Goal: Check status: Check status

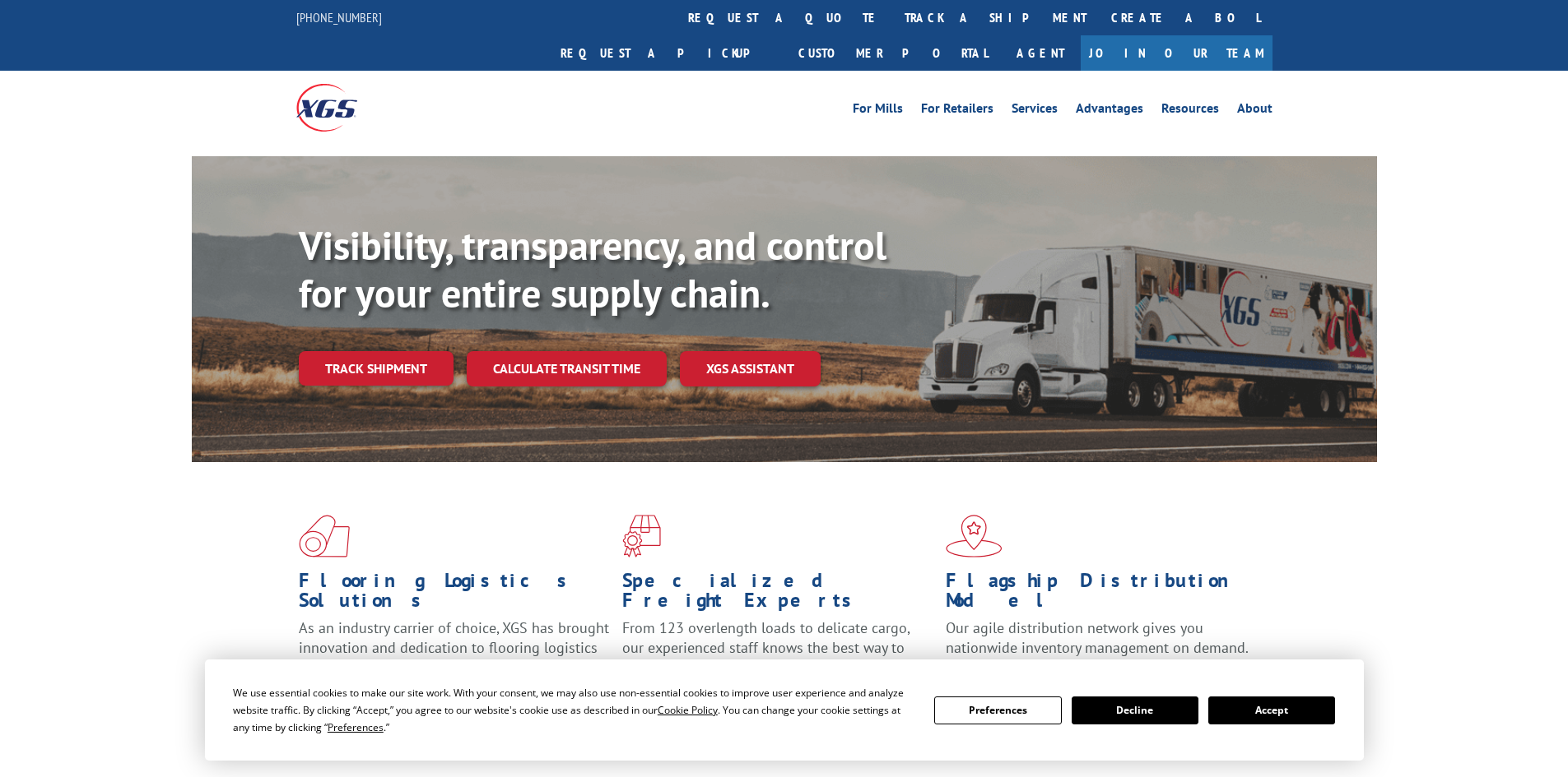
click at [1273, 707] on button "Accept" at bounding box center [1272, 711] width 126 height 28
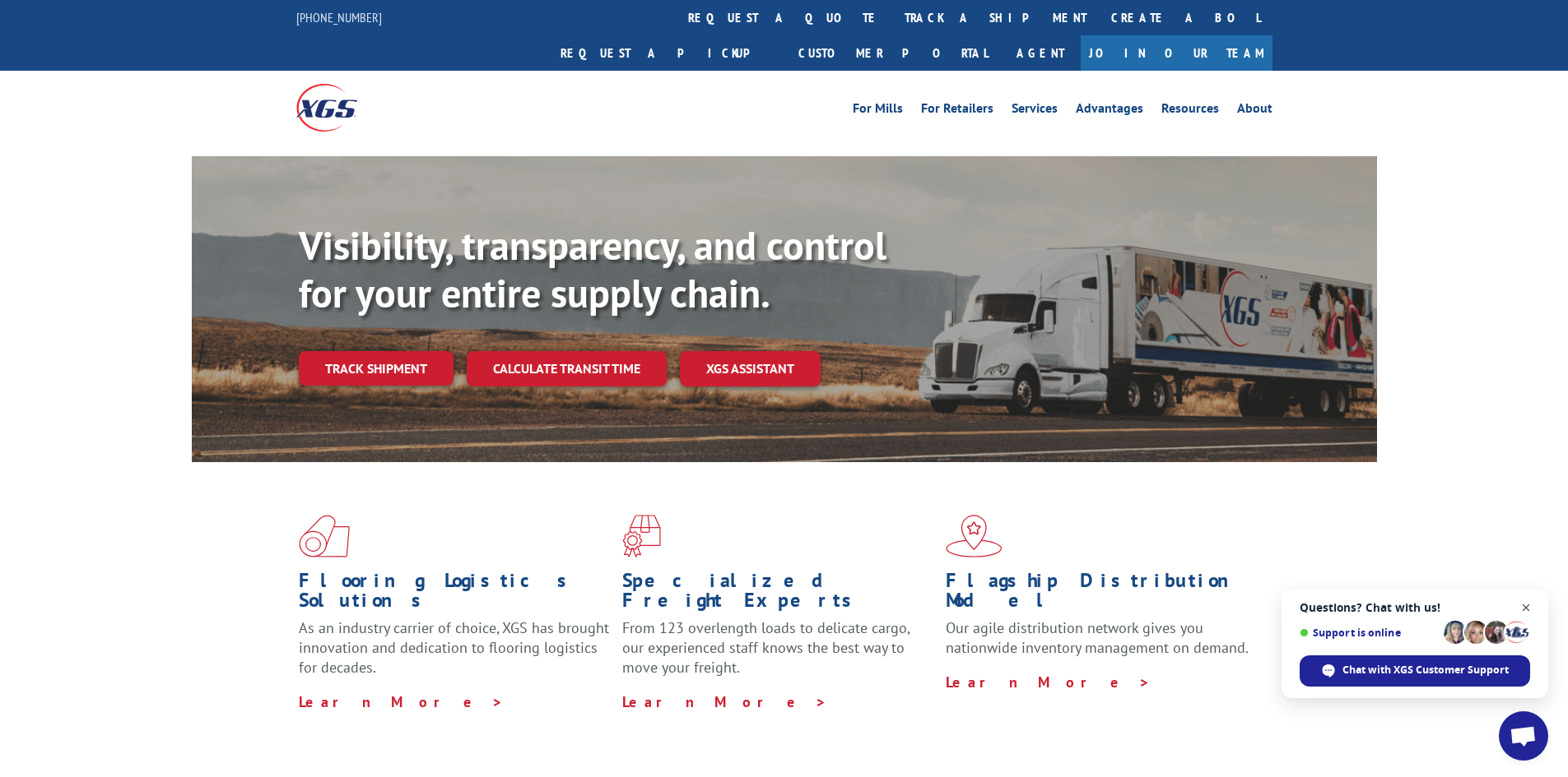
click at [1524, 610] on span "Close chat" at bounding box center [1526, 608] width 20 height 20
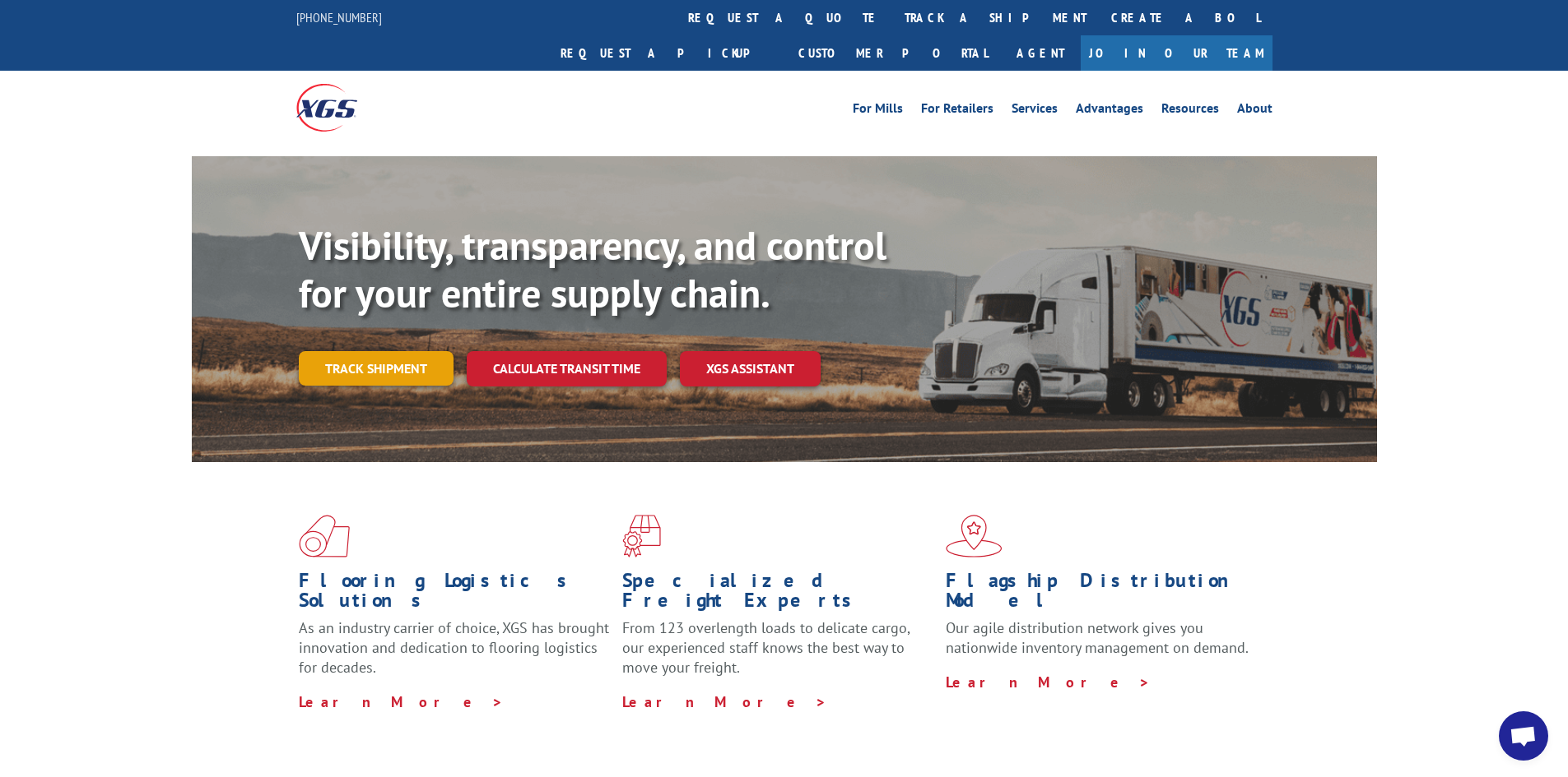
click at [387, 351] on link "Track shipment" at bounding box center [376, 368] width 155 height 34
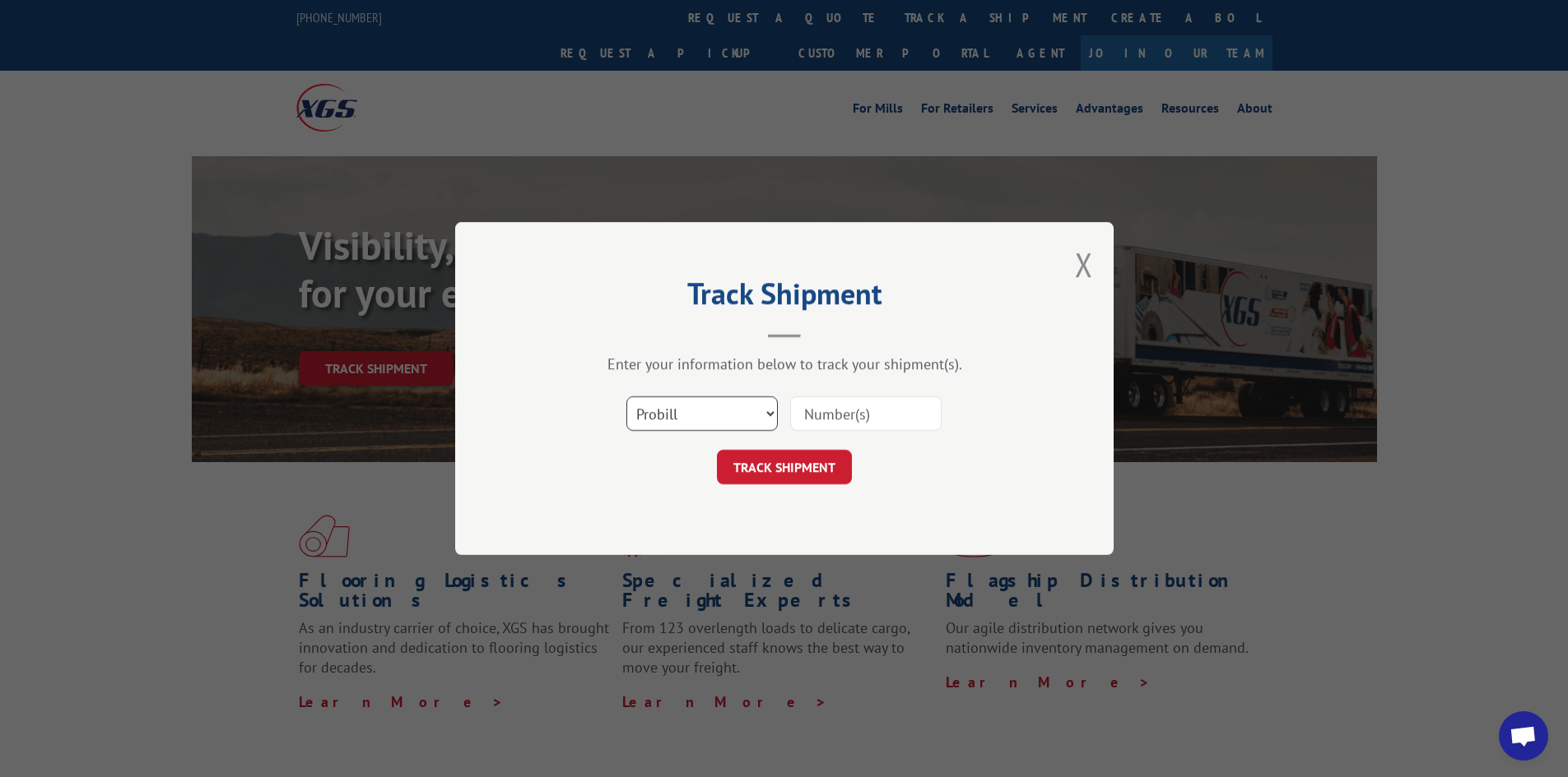
click at [737, 413] on select "Select category... Probill BOL PO" at bounding box center [701, 413] width 151 height 34
select select "bol"
click at [626, 396] on select "Select category... Probill BOL PO" at bounding box center [701, 413] width 151 height 34
click at [806, 415] on input at bounding box center [866, 413] width 151 height 34
paste input "5282271"
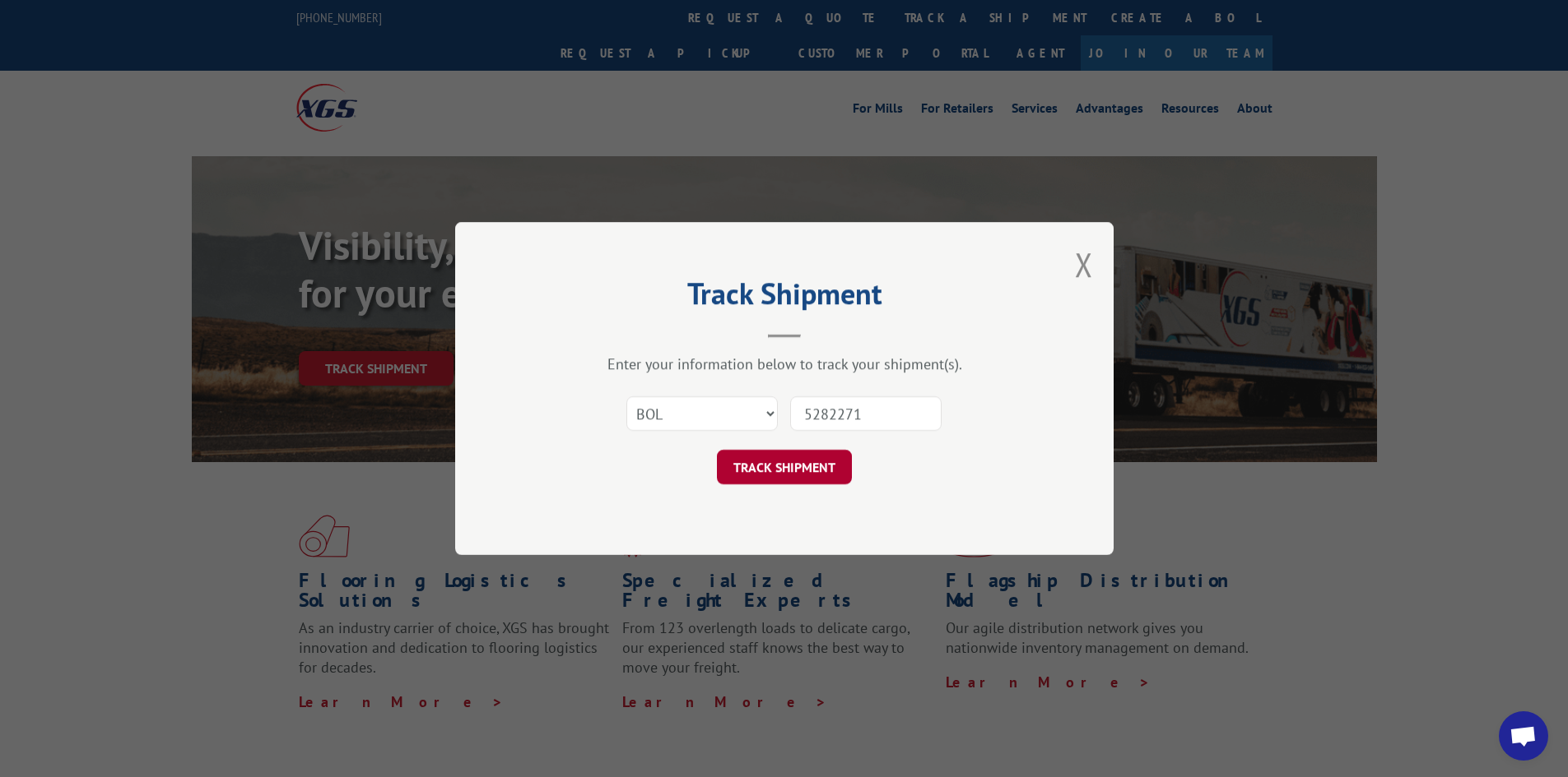
type input "5282271"
click at [792, 471] on button "TRACK SHIPMENT" at bounding box center [784, 467] width 135 height 34
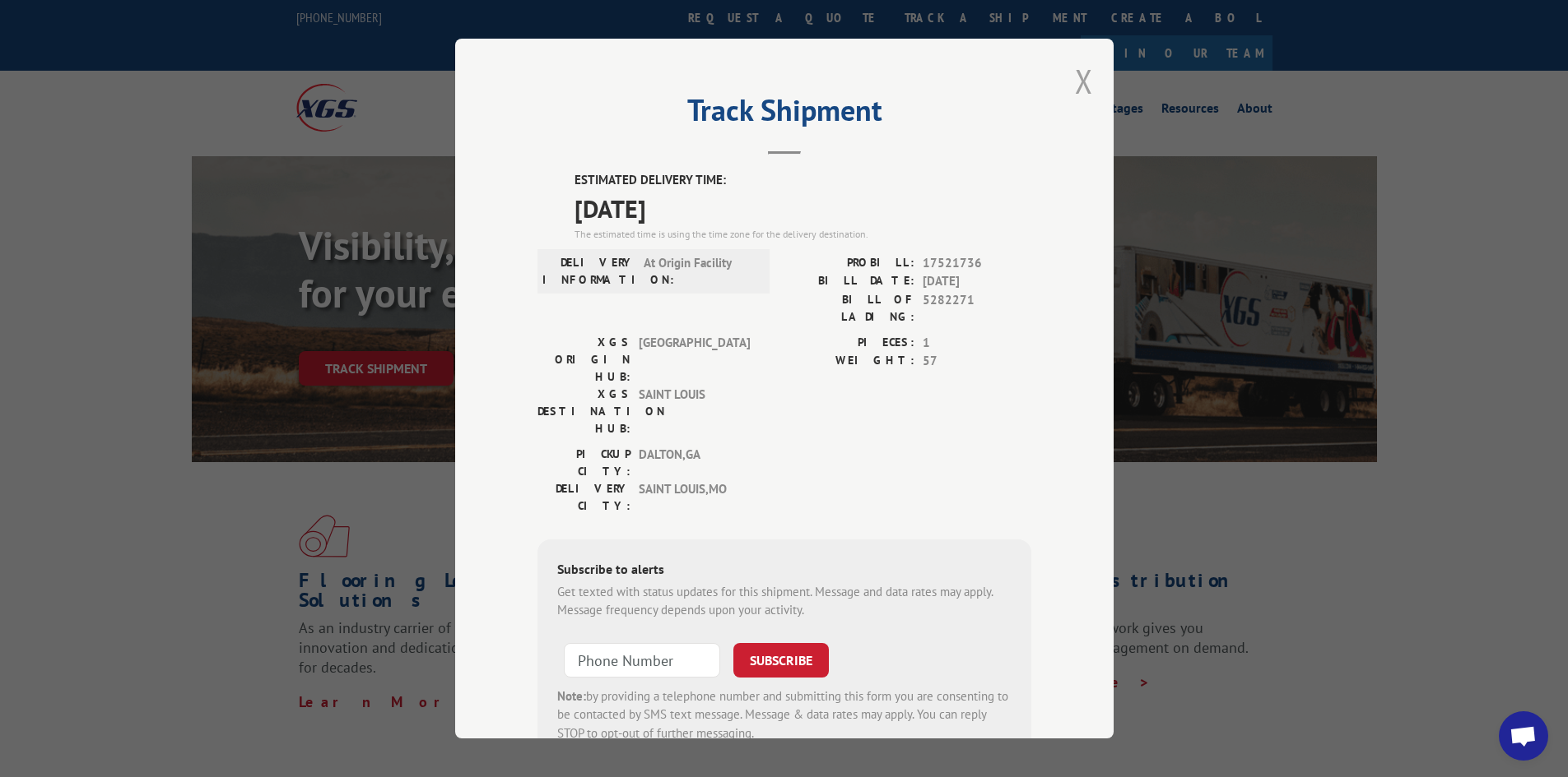
click at [1078, 80] on button "Close modal" at bounding box center [1083, 81] width 18 height 44
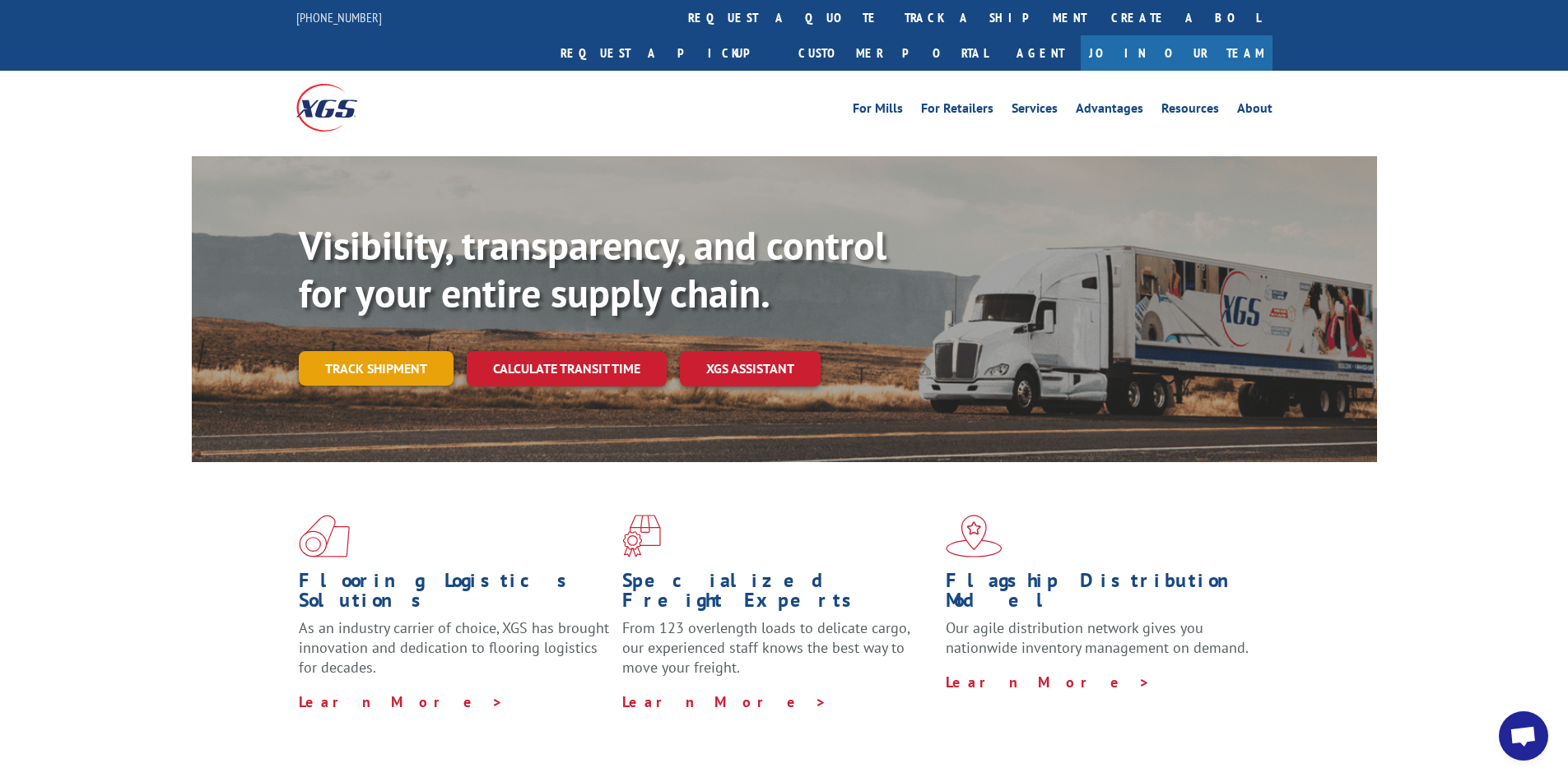
click at [383, 351] on link "Track shipment" at bounding box center [376, 368] width 155 height 34
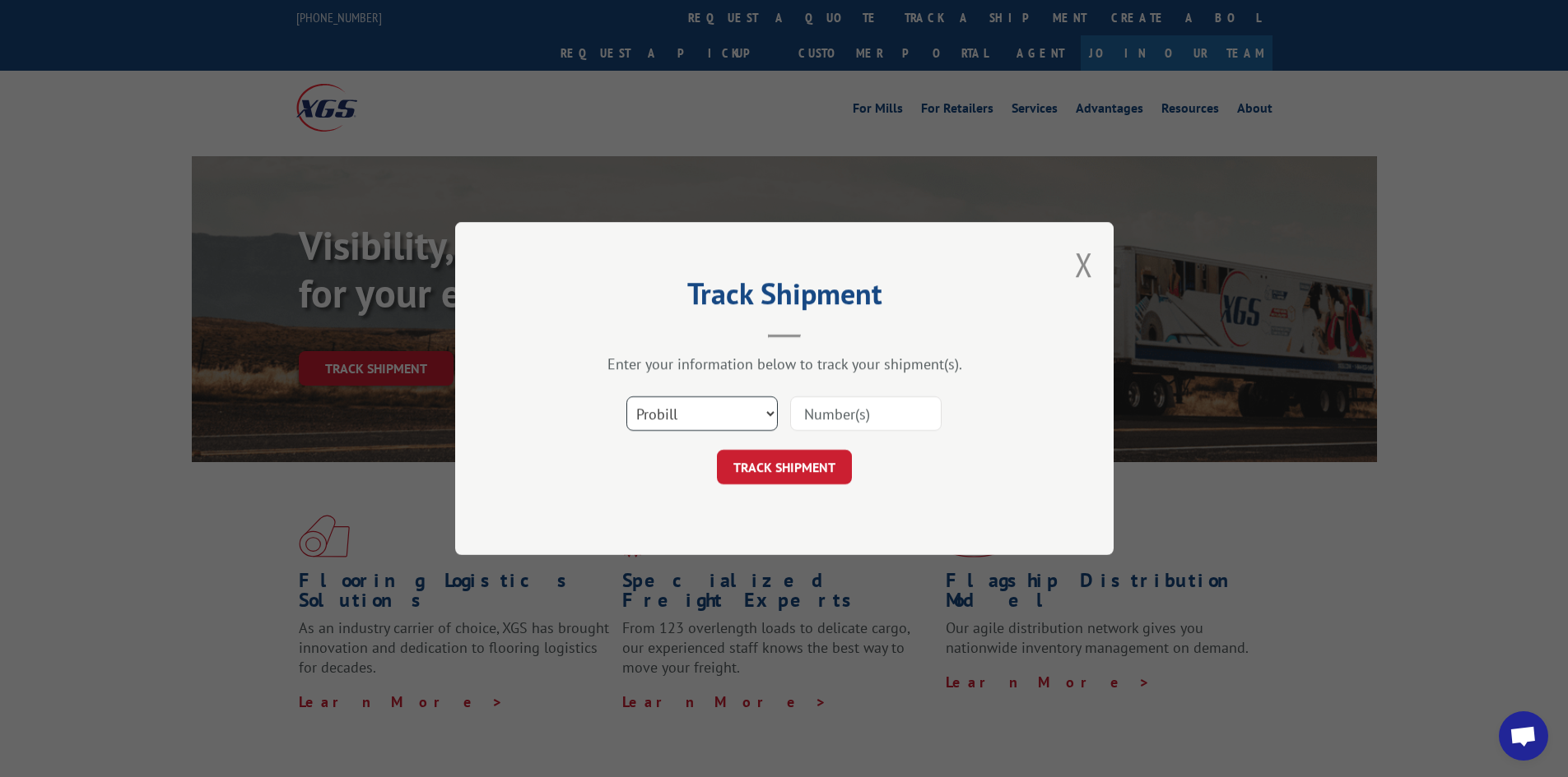
click at [722, 424] on select "Select category... Probill BOL PO" at bounding box center [701, 413] width 151 height 34
select select "bol"
click at [626, 396] on select "Select category... Probill BOL PO" at bounding box center [701, 413] width 151 height 34
click at [815, 425] on input at bounding box center [866, 413] width 151 height 34
paste input "6026009"
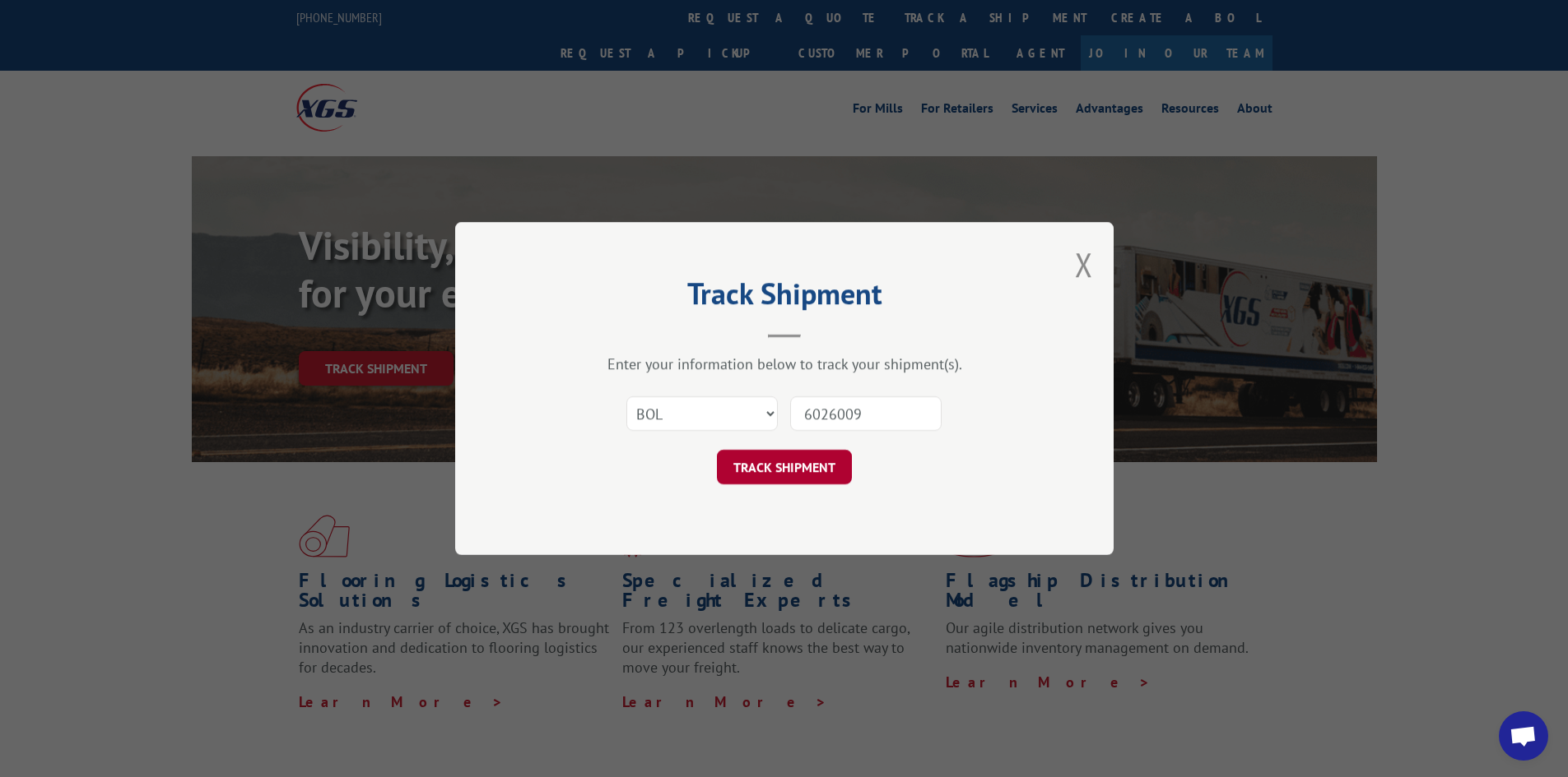
type input "6026009"
click at [795, 468] on button "TRACK SHIPMENT" at bounding box center [784, 467] width 135 height 34
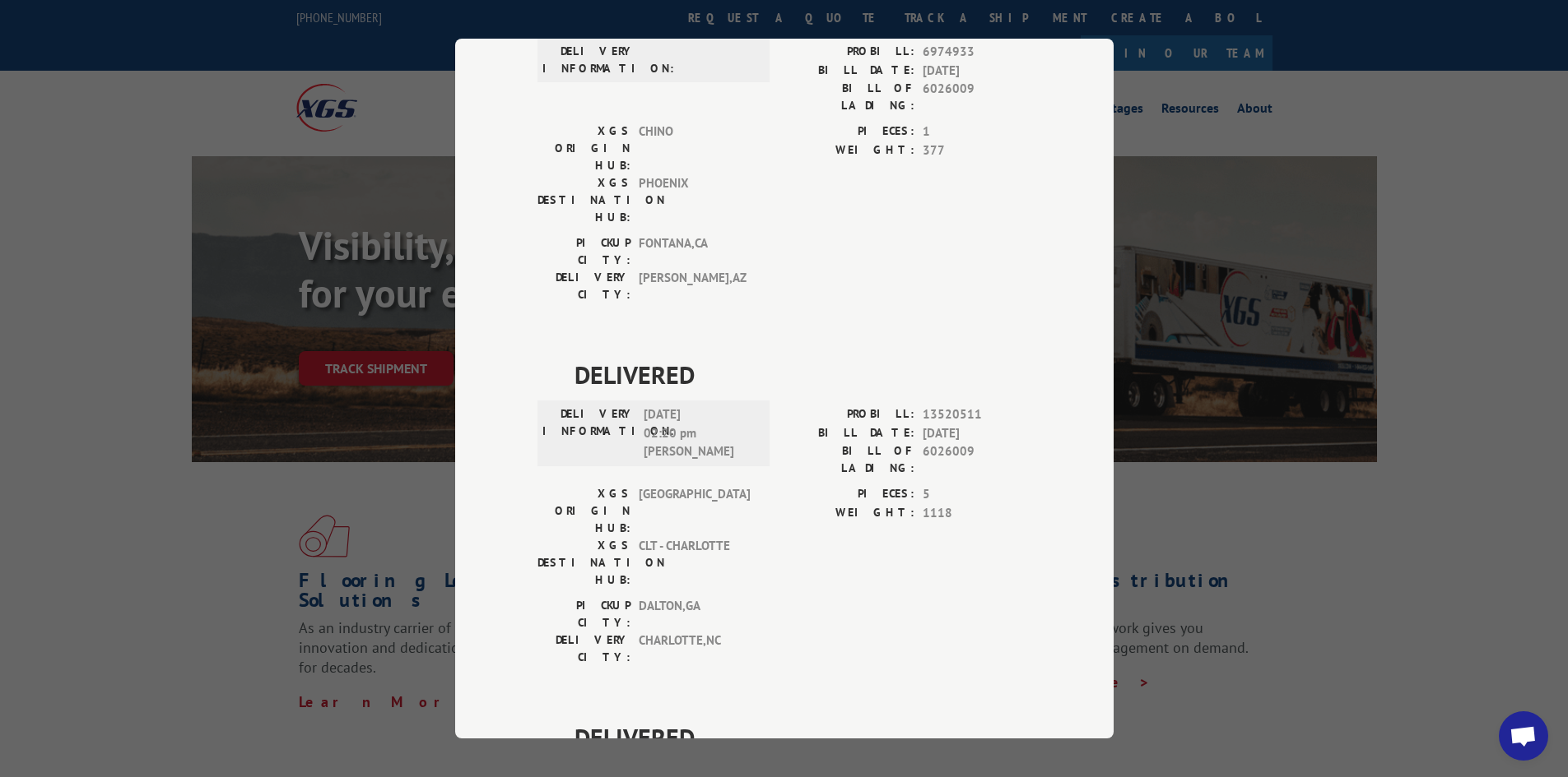
scroll to position [569, 0]
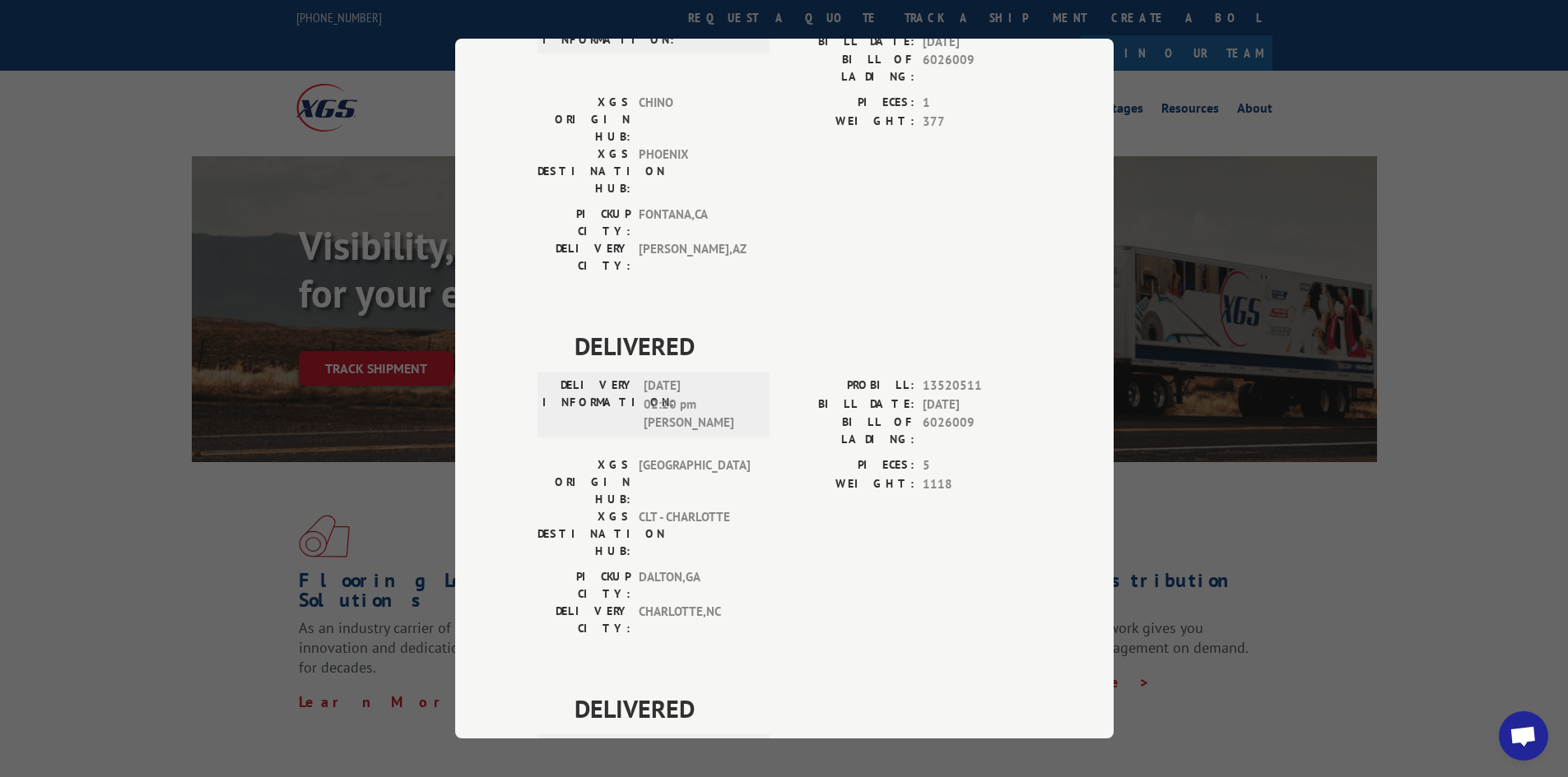
click at [1094, 96] on div "Track Shipment DELIVERED DELIVERY INFORMATION: PROBILL: 6974933 BILL DATE: [DAT…" at bounding box center [784, 389] width 659 height 700
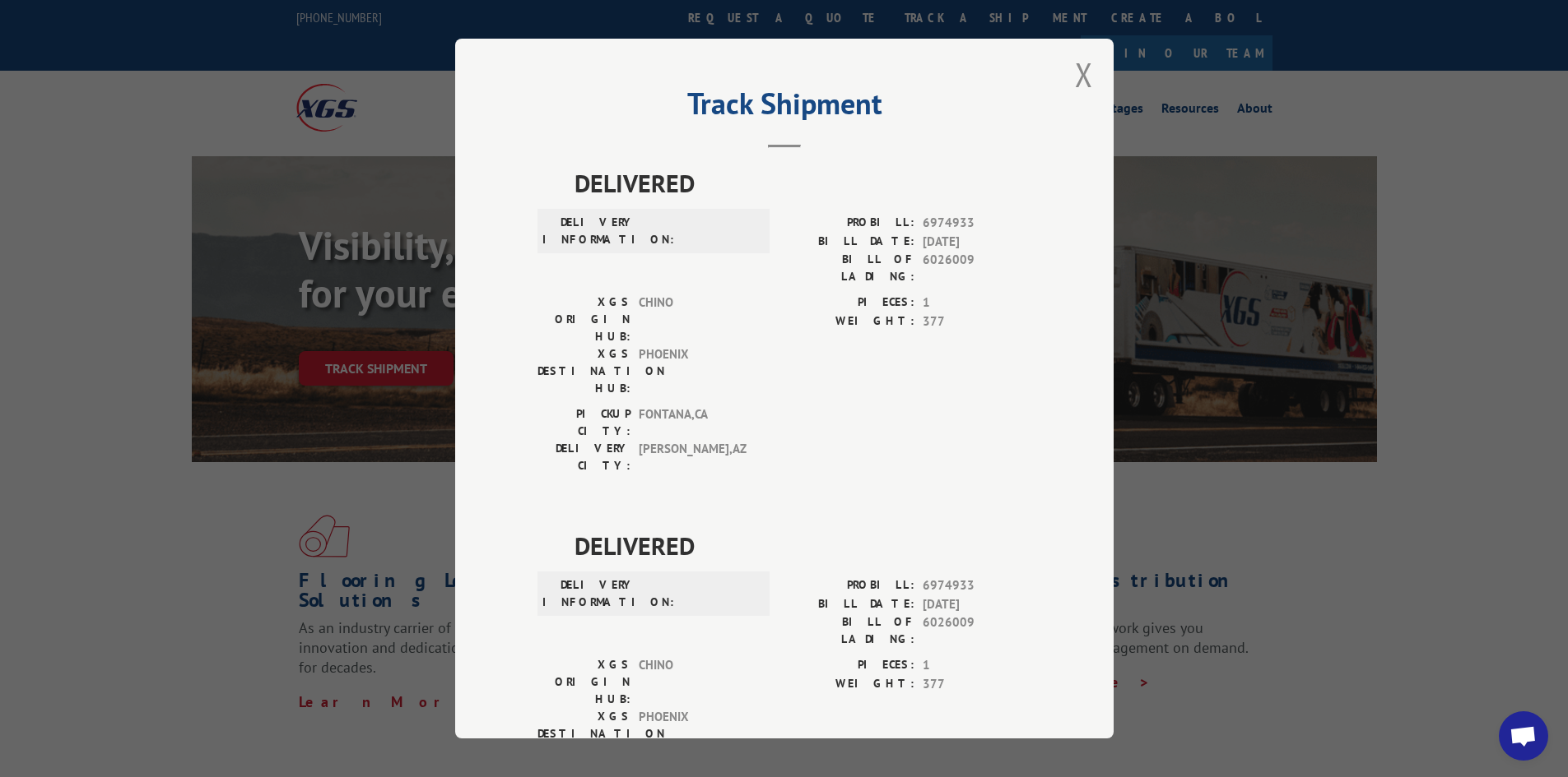
scroll to position [0, 0]
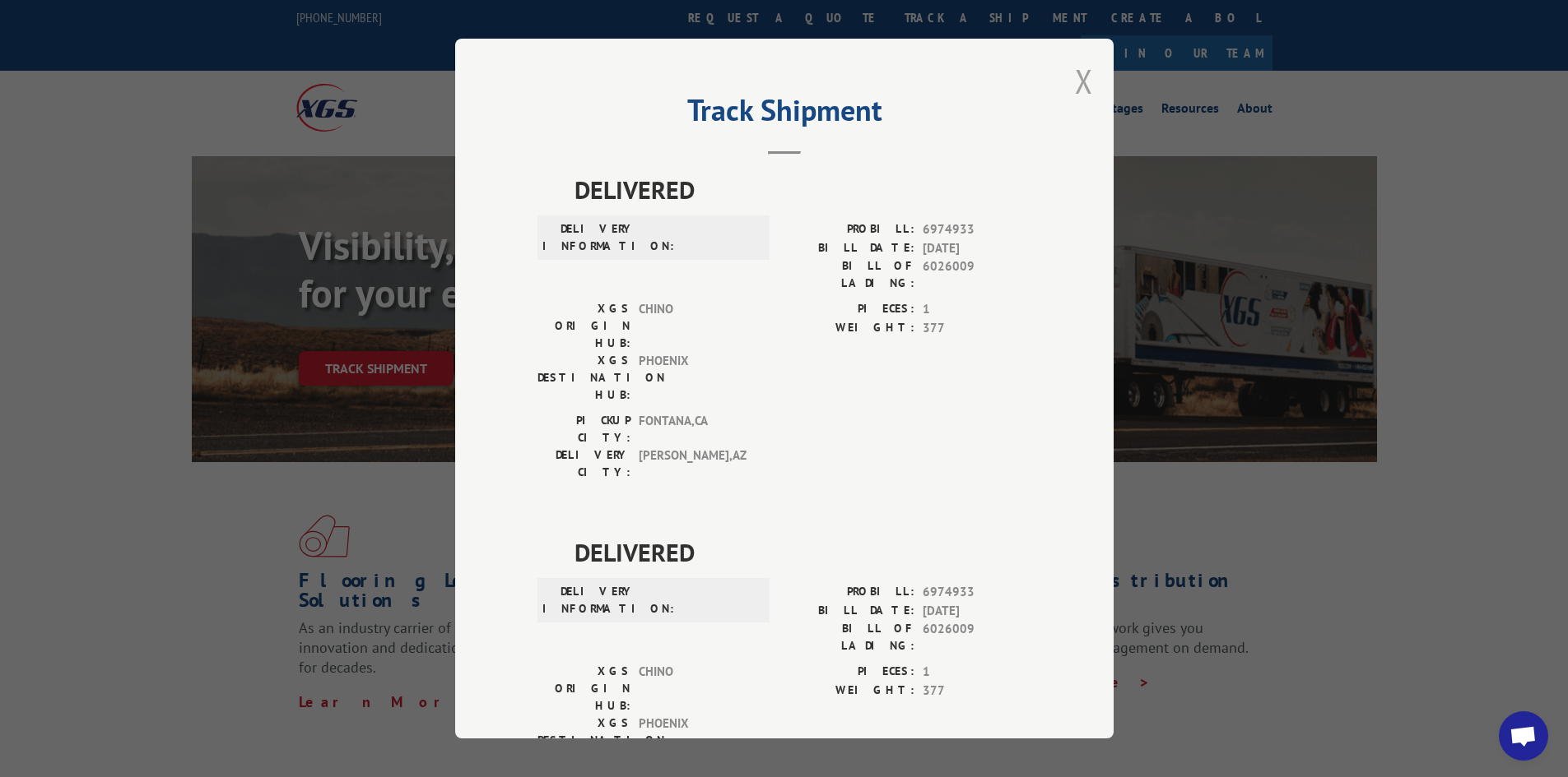
click at [1078, 83] on button "Close modal" at bounding box center [1083, 81] width 18 height 44
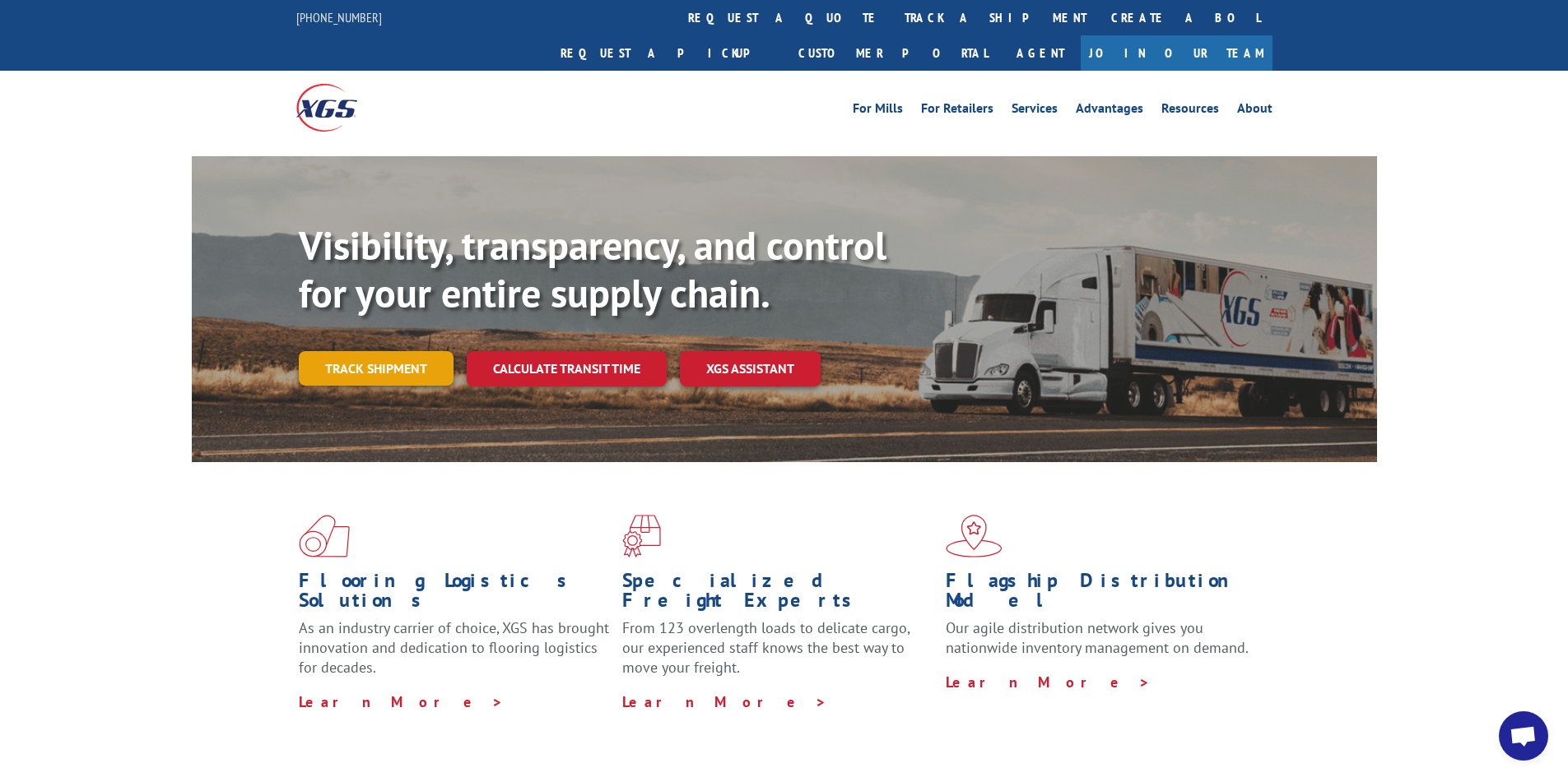
click at [363, 351] on link "Track shipment" at bounding box center [376, 368] width 155 height 34
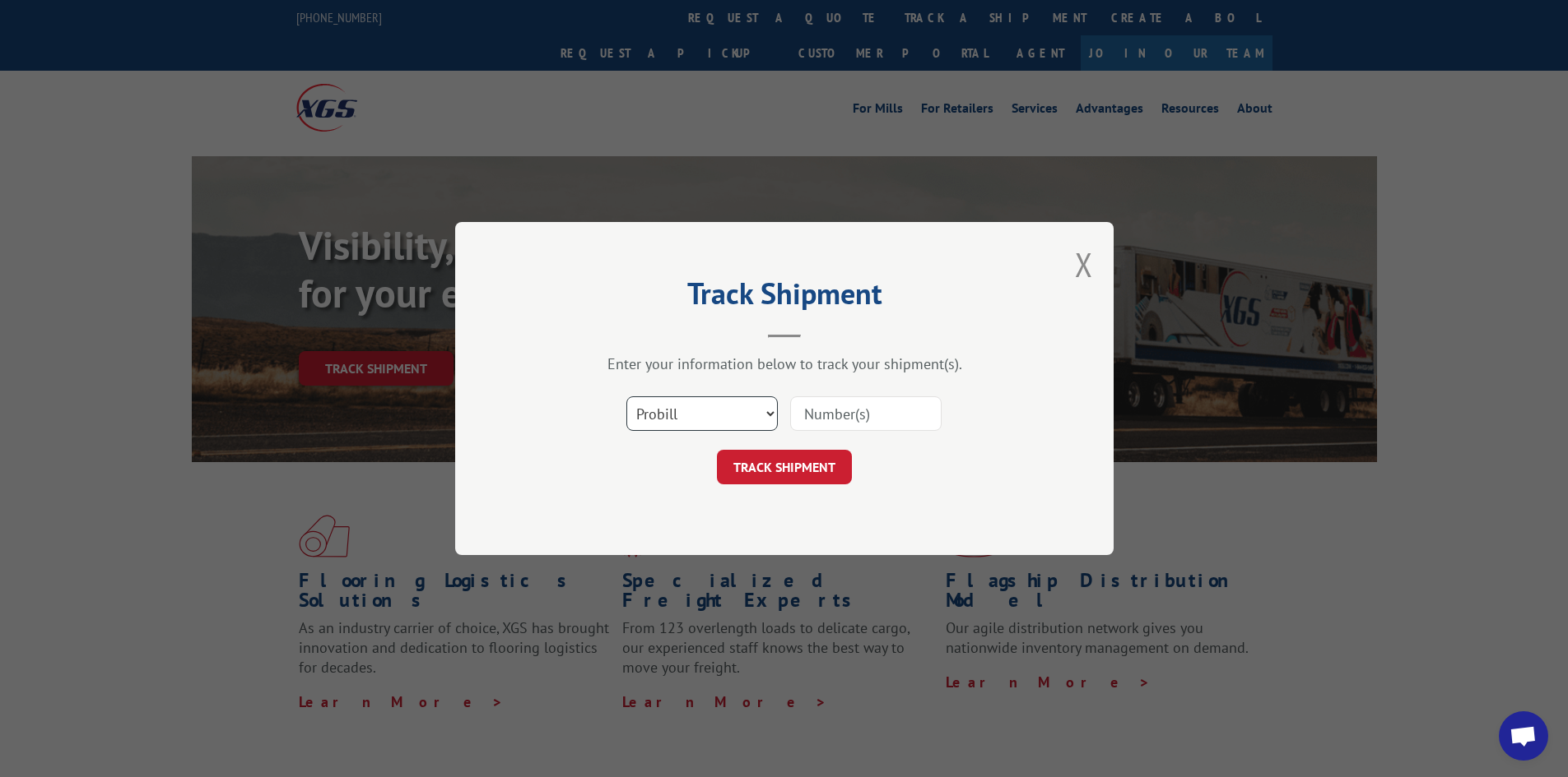
click at [655, 413] on select "Select category... Probill BOL PO" at bounding box center [701, 413] width 151 height 34
select select "bol"
click at [626, 396] on select "Select category... Probill BOL PO" at bounding box center [701, 413] width 151 height 34
click at [801, 413] on input at bounding box center [866, 413] width 151 height 34
paste input "5235660"
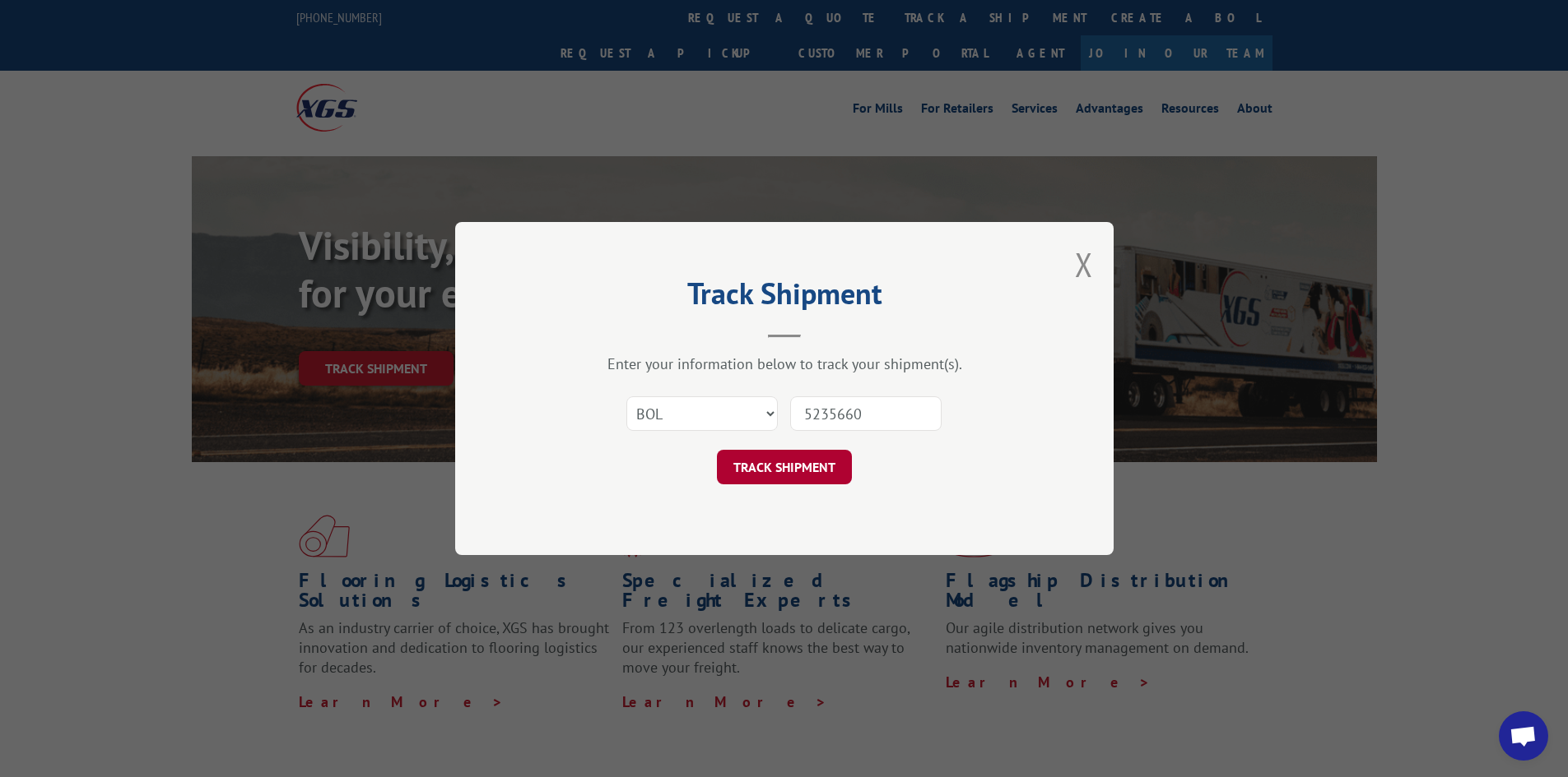
type input "5235660"
click at [793, 465] on button "TRACK SHIPMENT" at bounding box center [784, 467] width 135 height 34
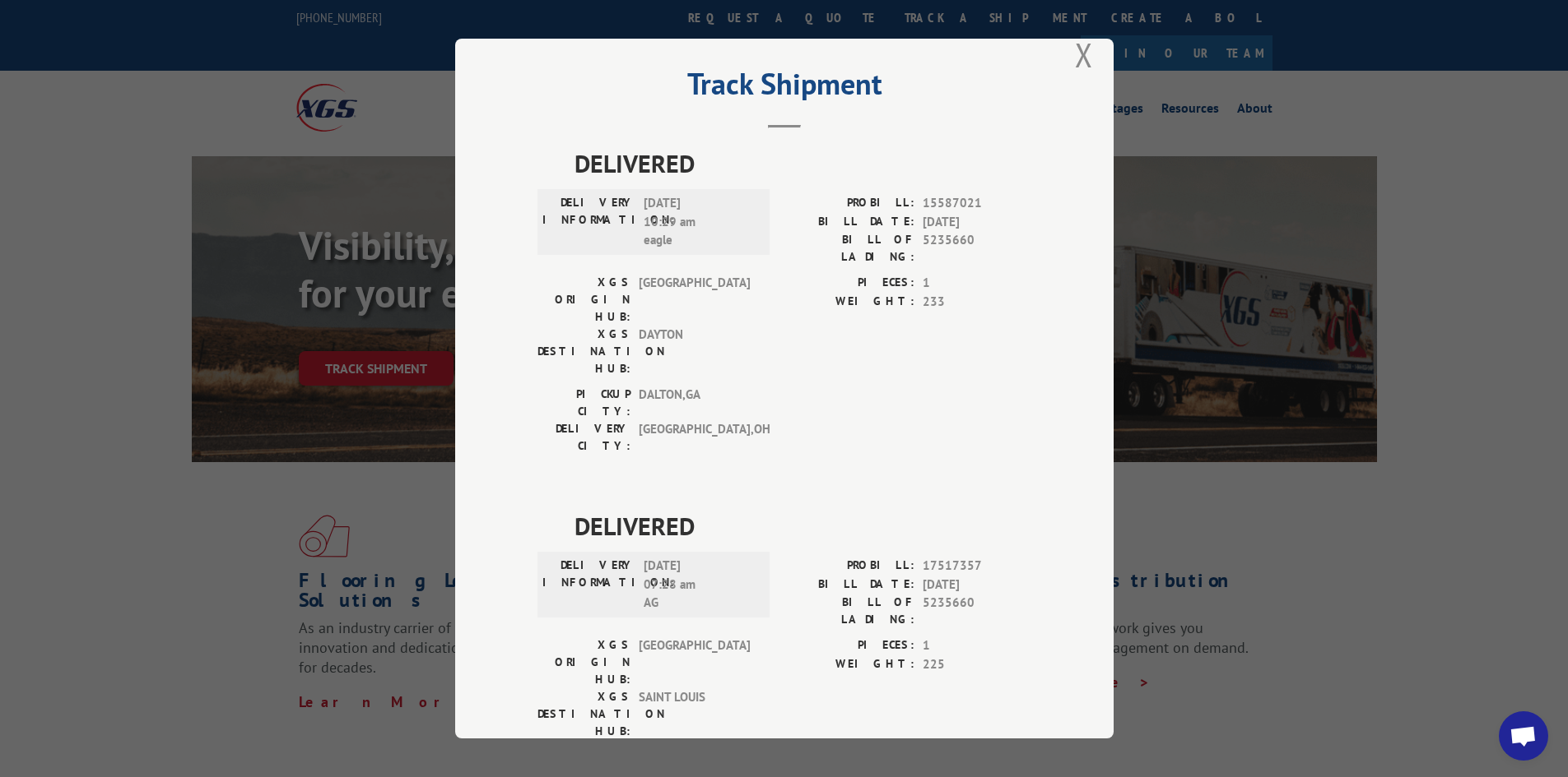
scroll to position [41, 0]
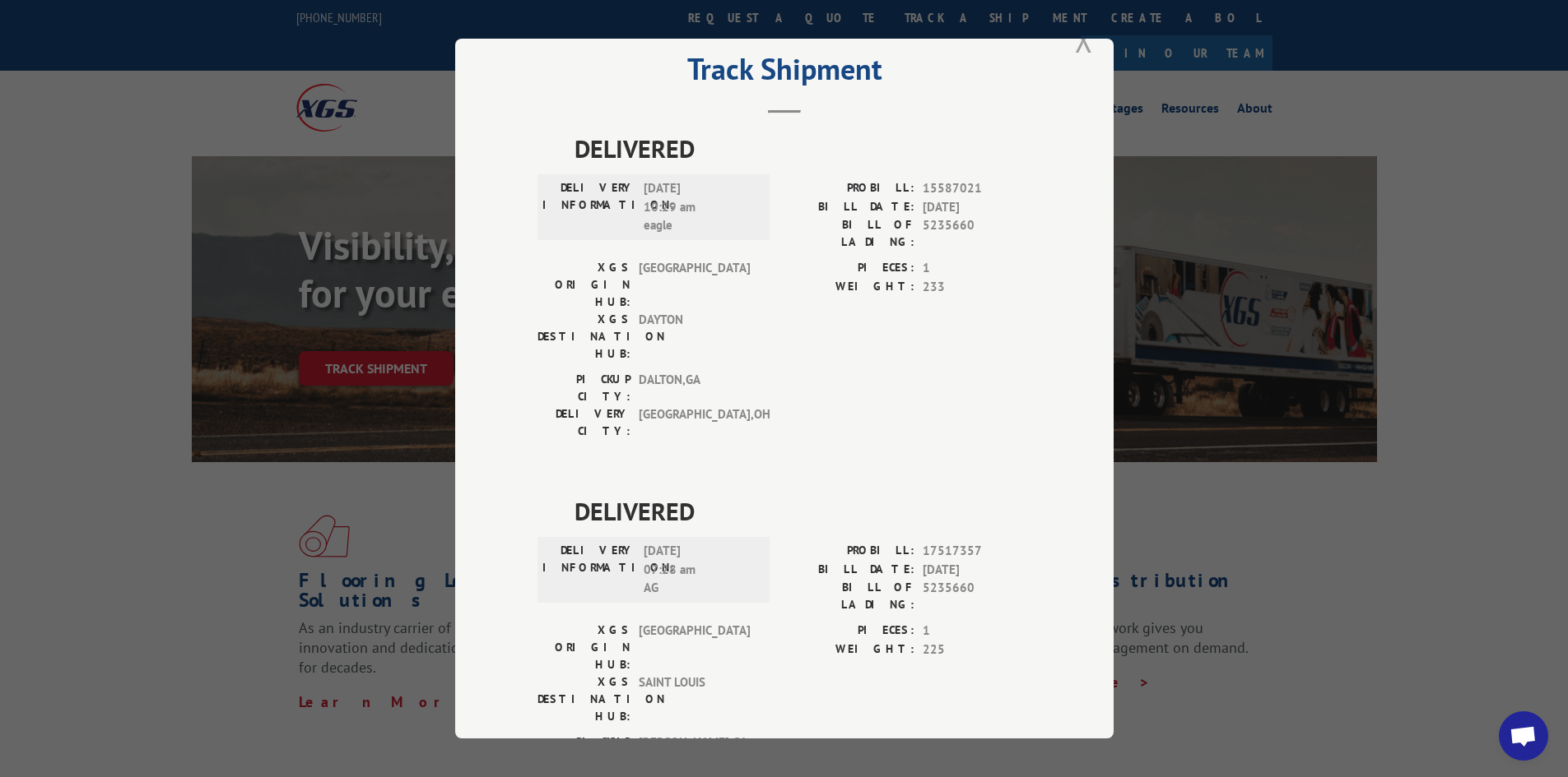
click at [1075, 56] on button "Close modal" at bounding box center [1083, 39] width 18 height 44
